Goal: Task Accomplishment & Management: Use online tool/utility

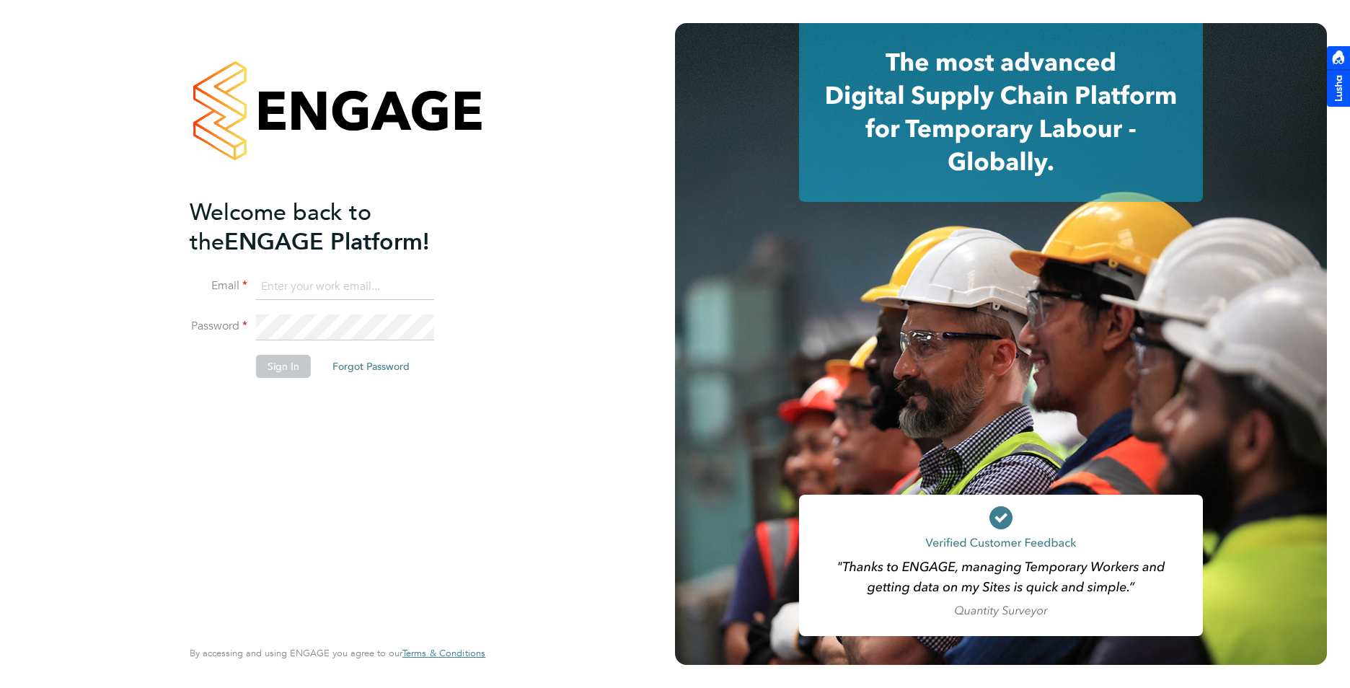
type input "charlie@ivyresourcegroup.com"
click at [297, 373] on button "Sign In" at bounding box center [283, 366] width 55 height 23
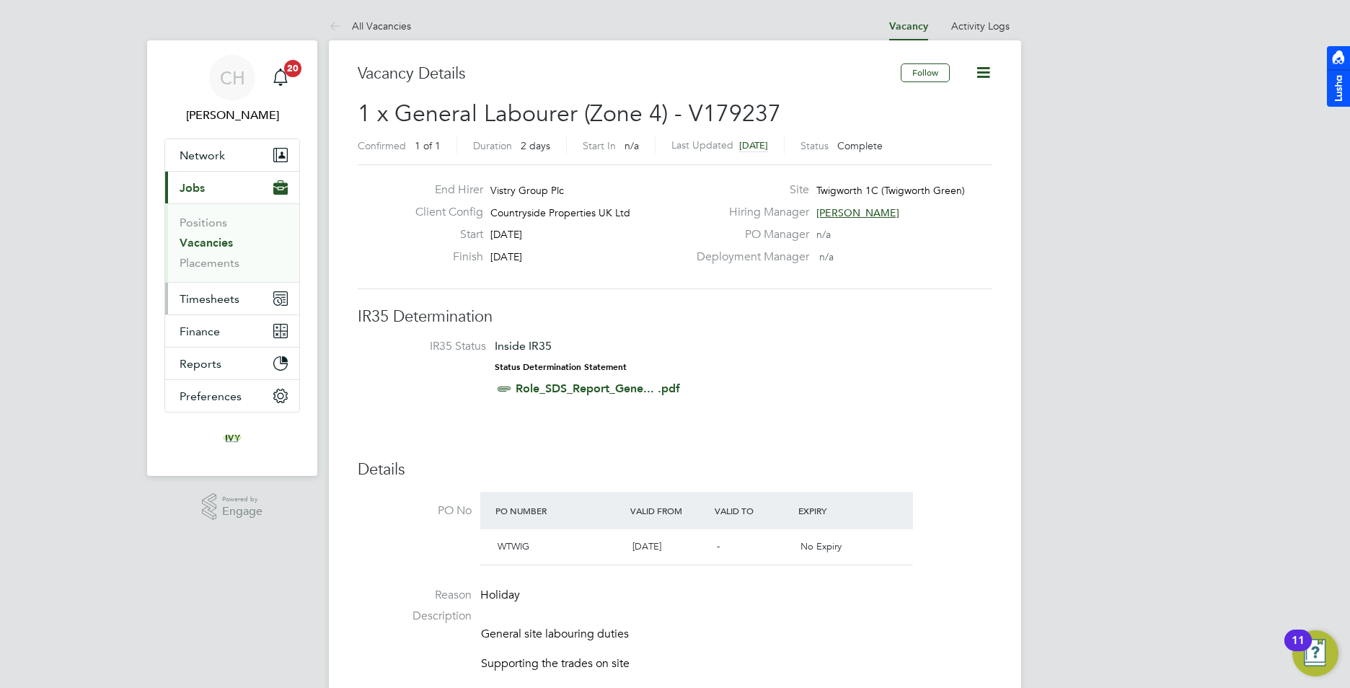
click at [206, 303] on span "Timesheets" at bounding box center [210, 299] width 60 height 14
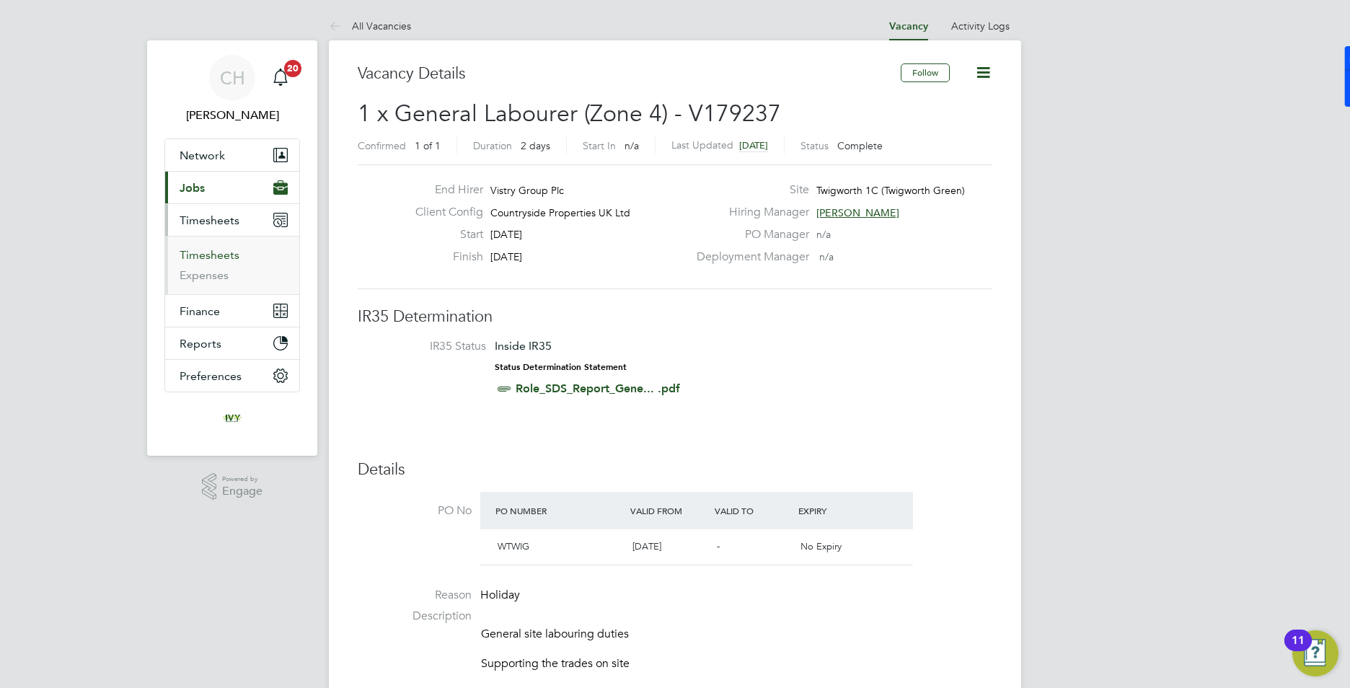
click at [219, 259] on link "Timesheets" at bounding box center [210, 255] width 60 height 14
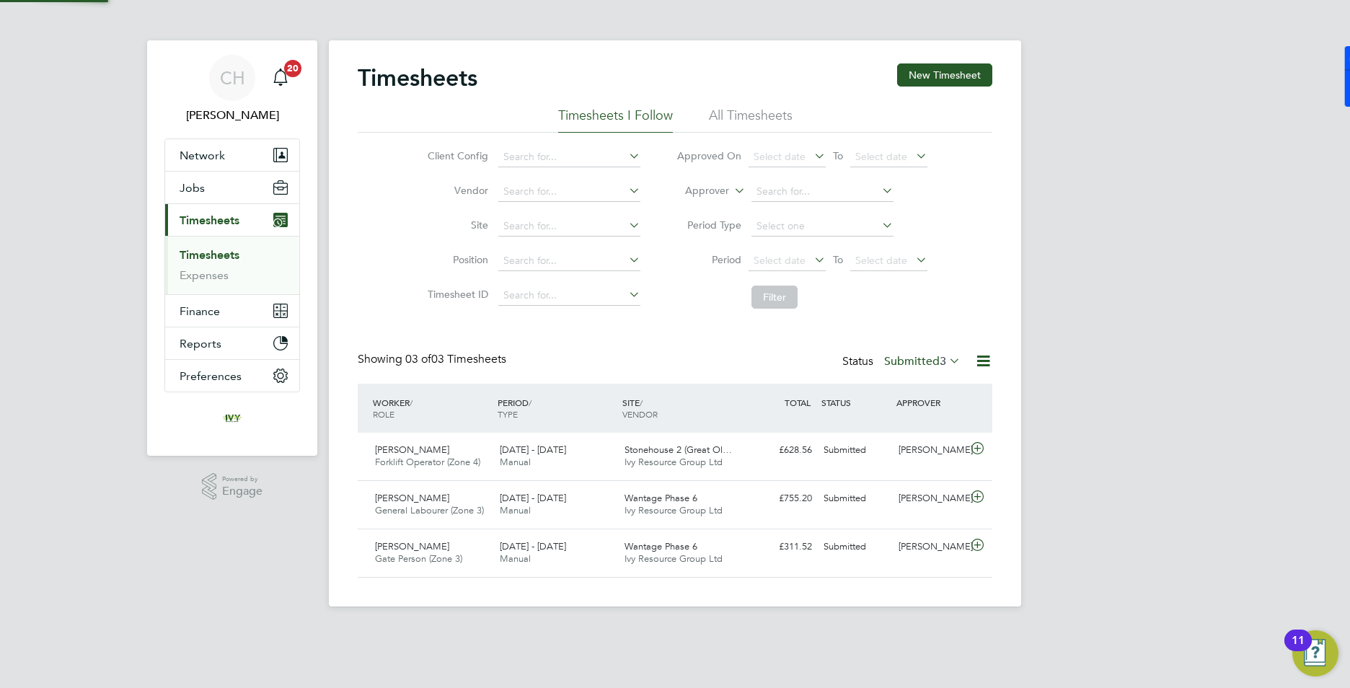
scroll to position [37, 126]
click at [431, 303] on ul "Client Config Vendor Site Position Timesheet ID" at bounding box center [531, 226] width 253 height 173
click at [165, 204] on button "Current page: Timesheets" at bounding box center [232, 220] width 134 height 32
